Goal: Information Seeking & Learning: Understand process/instructions

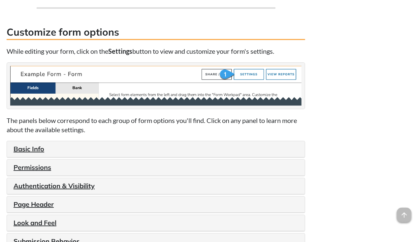
scroll to position [659, 0]
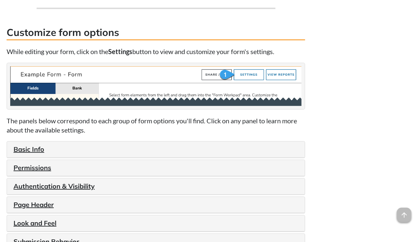
click at [239, 90] on img at bounding box center [155, 86] width 291 height 40
click at [30, 149] on link "Basic Info" at bounding box center [29, 149] width 31 height 8
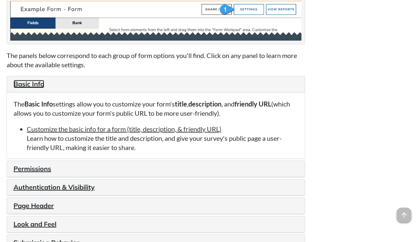
scroll to position [726, 0]
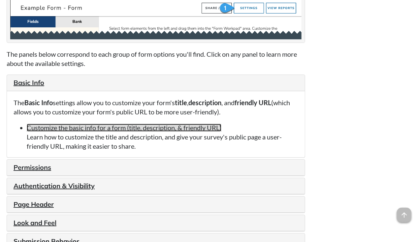
drag, startPoint x: 125, startPoint y: 131, endPoint x: 102, endPoint y: 129, distance: 23.2
click at [102, 129] on link "Customize the basic info for a form (title, description, & friendly URL)" at bounding box center [124, 128] width 195 height 8
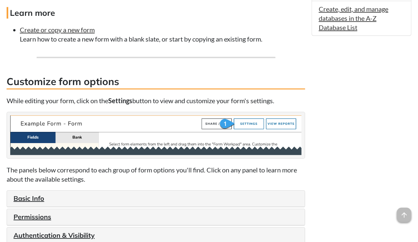
scroll to position [611, 0]
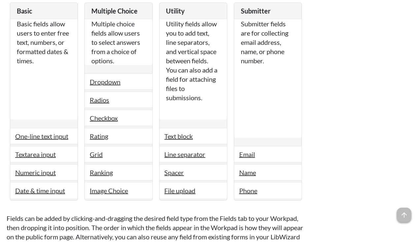
scroll to position [1166, 0]
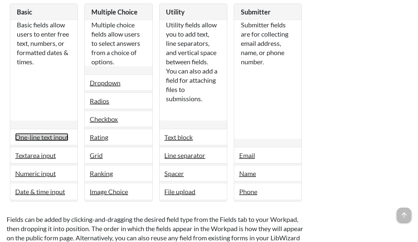
click at [40, 133] on link "One-line text input" at bounding box center [41, 137] width 53 height 8
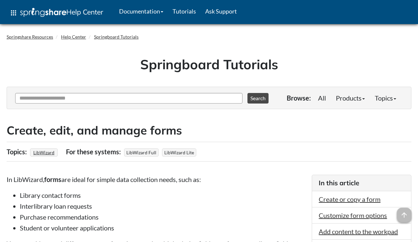
scroll to position [1166, 0]
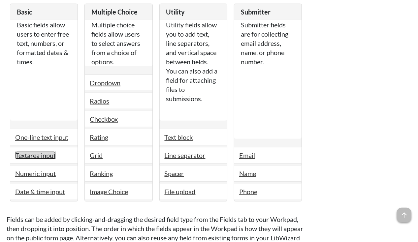
click at [44, 152] on link "Textarea input" at bounding box center [35, 155] width 41 height 8
